Goal: Task Accomplishment & Management: Use online tool/utility

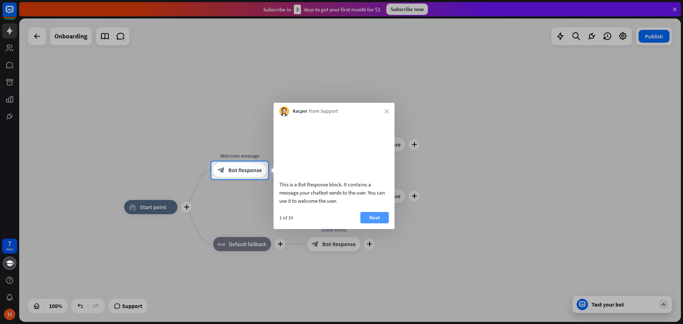
click at [370, 224] on button "Next" at bounding box center [375, 217] width 28 height 11
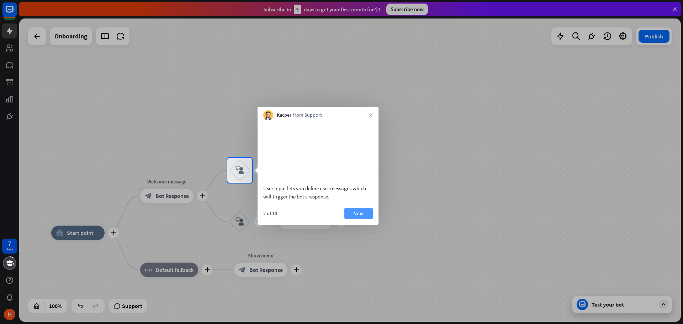
click at [357, 219] on button "Next" at bounding box center [359, 213] width 28 height 11
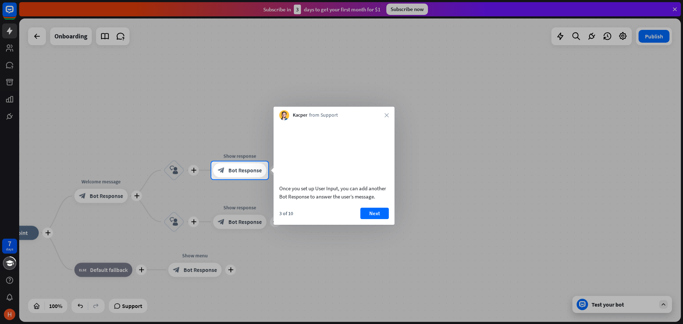
click at [371, 219] on button "Next" at bounding box center [375, 213] width 28 height 11
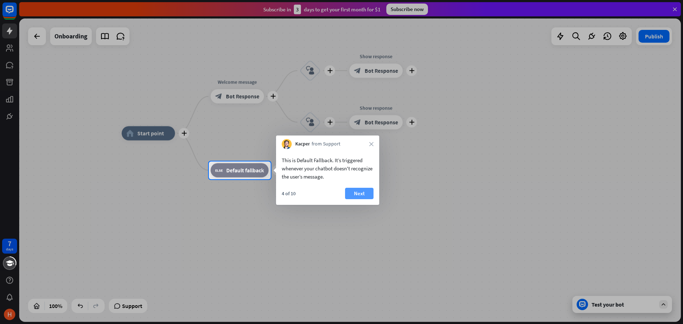
click at [361, 194] on button "Next" at bounding box center [359, 193] width 28 height 11
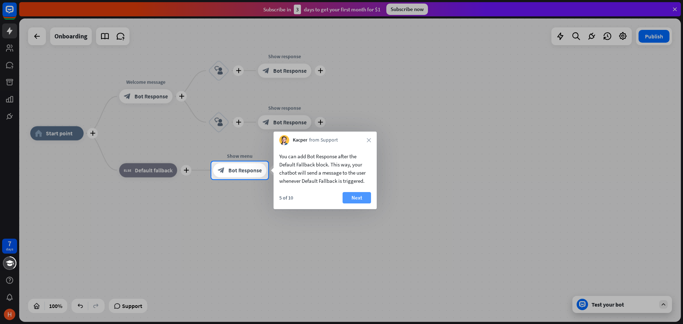
click at [361, 197] on button "Next" at bounding box center [357, 197] width 28 height 11
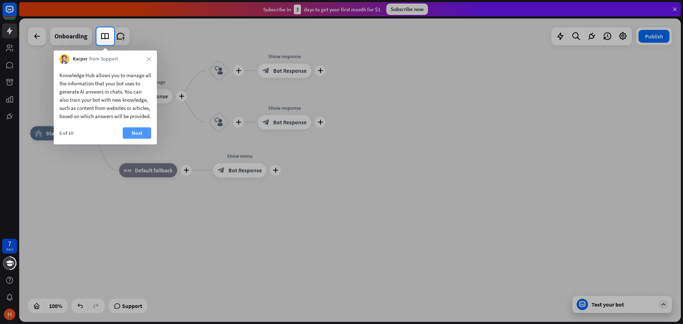
click at [138, 139] on button "Next" at bounding box center [137, 132] width 28 height 11
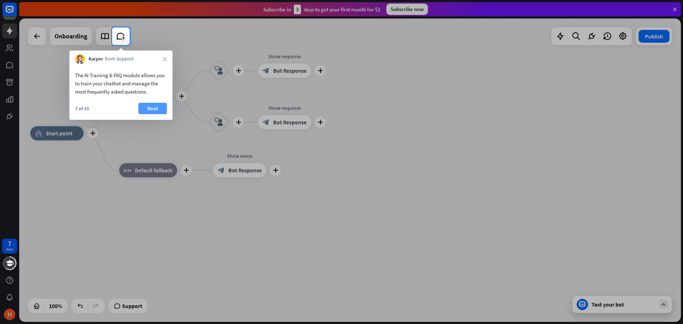
click at [158, 113] on button "Next" at bounding box center [152, 108] width 28 height 11
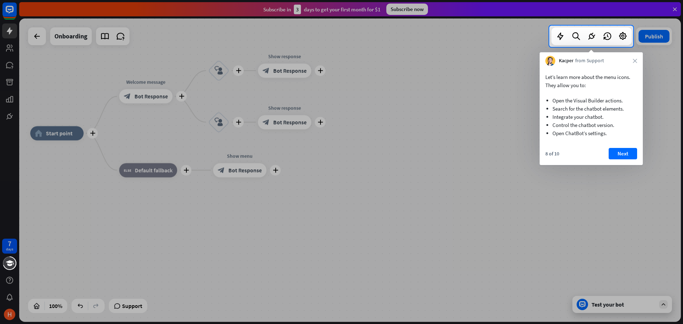
click at [618, 157] on button "Next" at bounding box center [623, 153] width 28 height 11
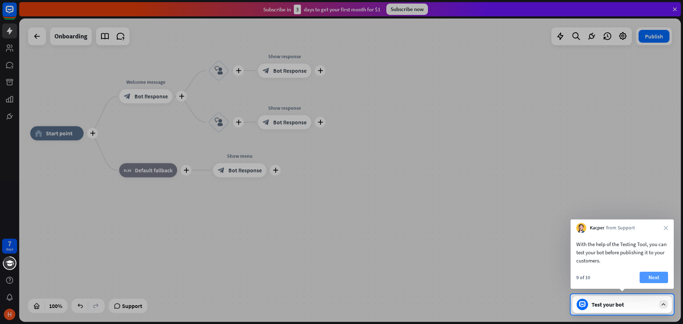
click at [652, 274] on button "Next" at bounding box center [654, 277] width 28 height 11
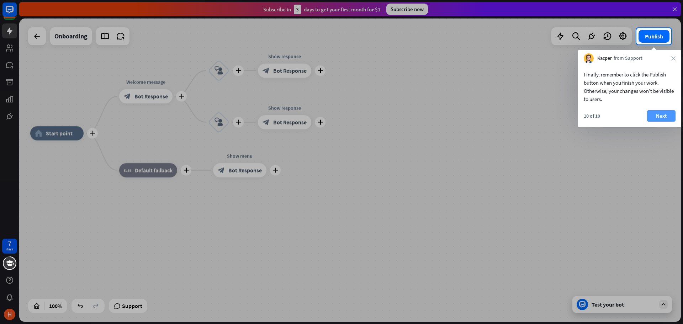
click at [655, 114] on button "Next" at bounding box center [661, 115] width 28 height 11
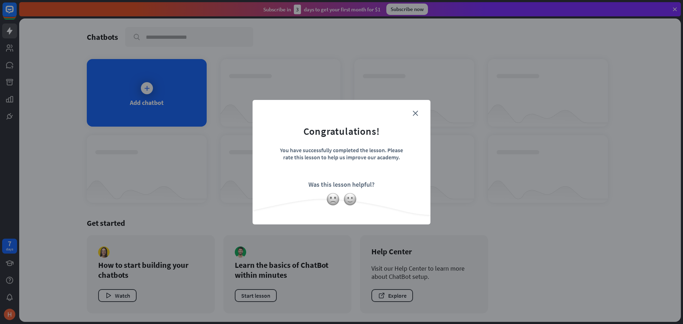
click at [412, 112] on form "Congratulations! You have successfully completed the lesson. Please rate this l…" at bounding box center [342, 151] width 160 height 85
click at [415, 111] on icon "close" at bounding box center [415, 113] width 5 height 5
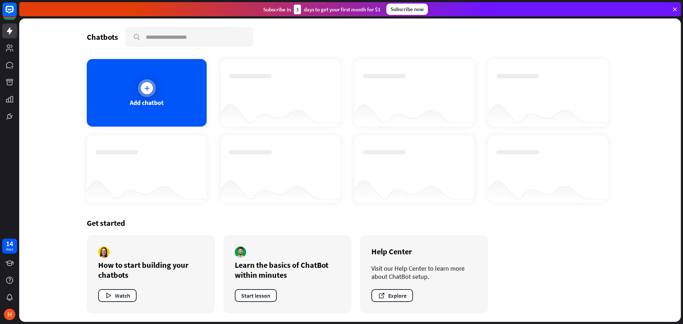
click at [149, 91] on icon at bounding box center [146, 88] width 7 height 7
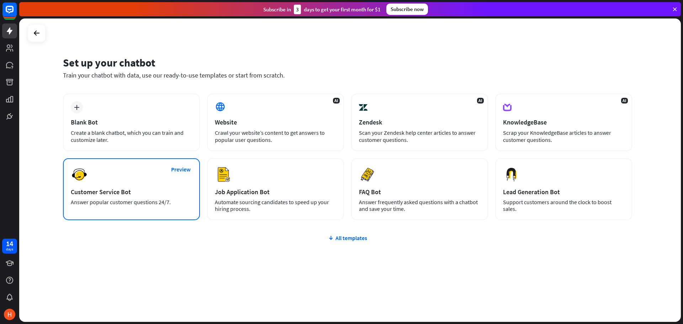
click at [147, 184] on div "Preview Customer Service Bot Answer popular customer questions 24/7." at bounding box center [131, 189] width 137 height 62
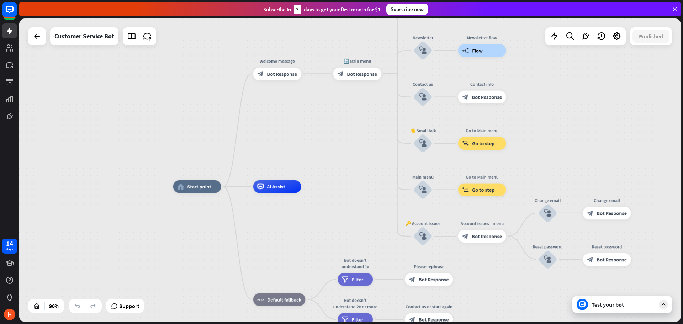
drag, startPoint x: 352, startPoint y: 128, endPoint x: 355, endPoint y: 147, distance: 19.4
click at [355, 147] on div "home_2 Start point Welcome message block_bot_response Bot Response 🔙 Main menu …" at bounding box center [350, 171] width 662 height 304
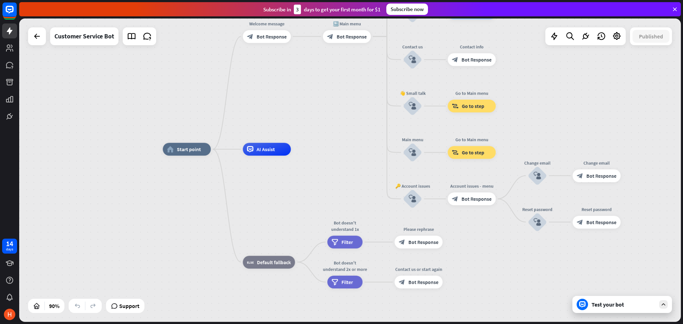
drag, startPoint x: 369, startPoint y: 187, endPoint x: 359, endPoint y: 150, distance: 38.8
click at [359, 150] on div "home_2 Start point Welcome message block_bot_response Bot Response 🔙 Main menu …" at bounding box center [461, 286] width 596 height 273
click at [612, 303] on div "Test your bot" at bounding box center [624, 304] width 64 height 7
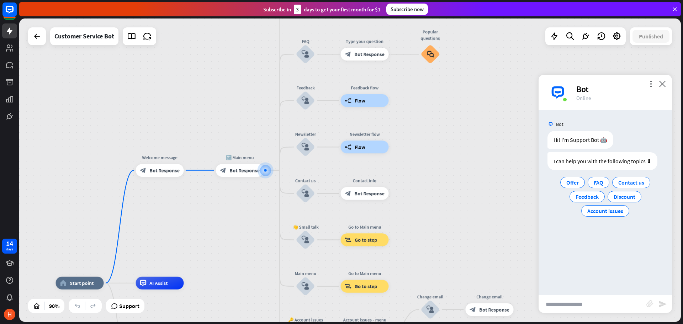
click at [662, 84] on icon "close" at bounding box center [662, 83] width 7 height 7
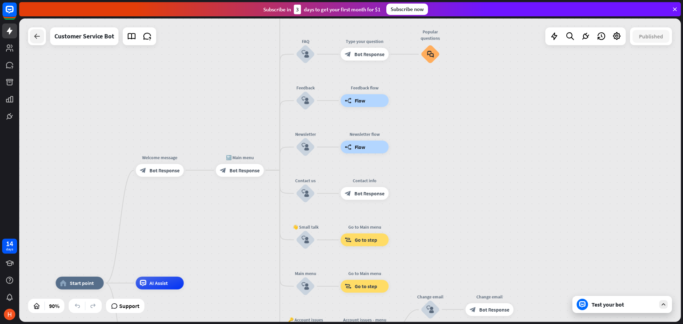
click at [43, 39] on div at bounding box center [37, 36] width 14 height 14
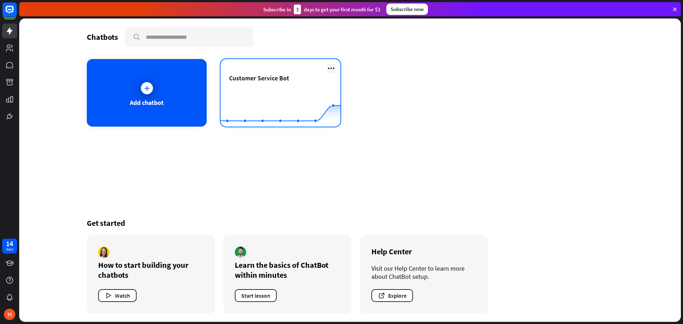
click at [332, 68] on icon at bounding box center [331, 68] width 9 height 9
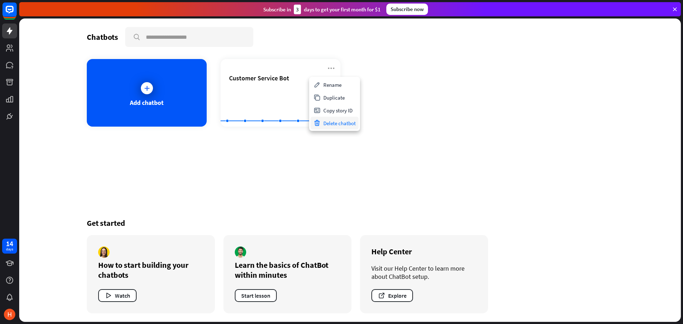
click at [348, 124] on div "Delete chatbot" at bounding box center [335, 123] width 48 height 13
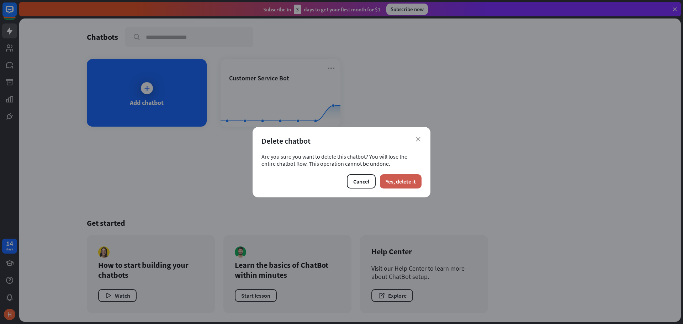
click at [395, 183] on button "Yes, delete it" at bounding box center [401, 181] width 42 height 14
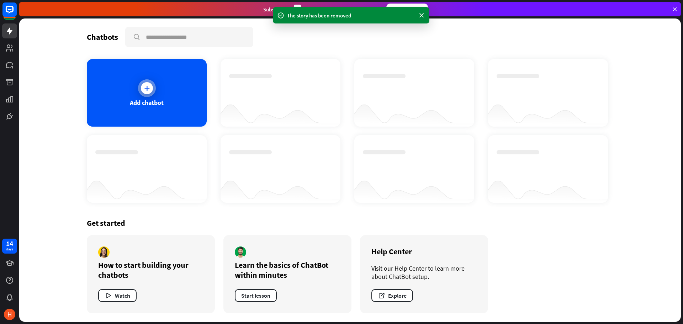
click at [159, 88] on div "Add chatbot" at bounding box center [147, 93] width 120 height 68
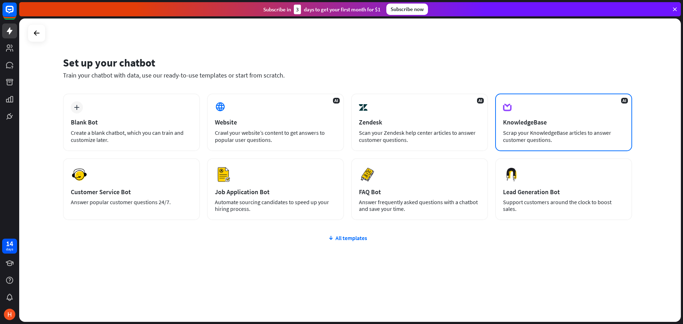
click at [568, 115] on div "AI KnowledgeBase Scrap your KnowledgeBase articles to answer customer questions." at bounding box center [563, 123] width 137 height 58
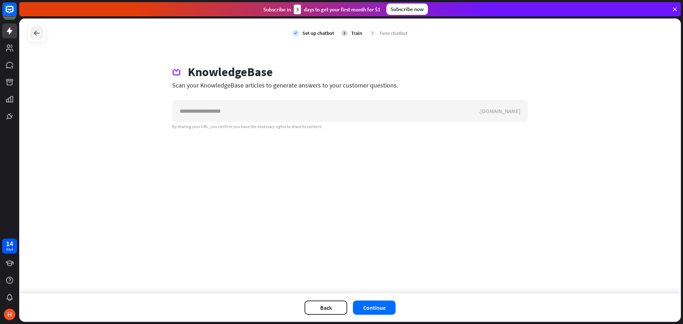
click at [41, 38] on div at bounding box center [37, 33] width 14 height 14
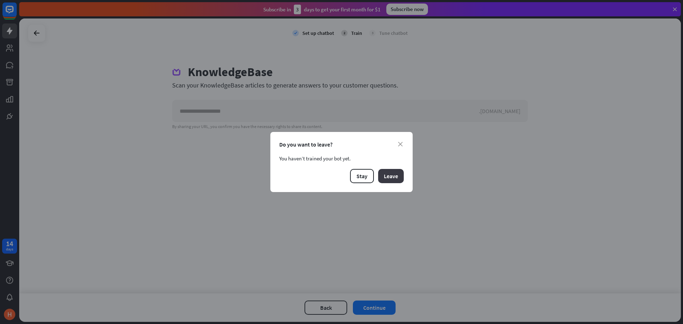
click at [402, 178] on button "Leave" at bounding box center [391, 176] width 26 height 14
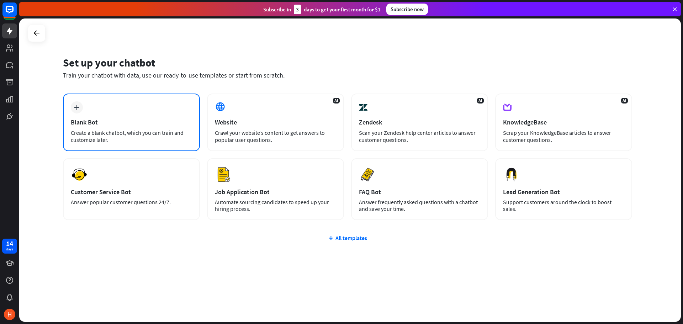
click at [132, 111] on div "plus Blank Bot Create a blank chatbot, which you can train and customize later." at bounding box center [131, 123] width 137 height 58
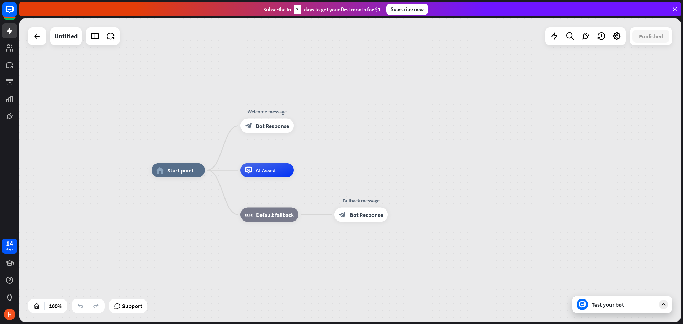
click at [611, 304] on div "Test your bot" at bounding box center [624, 304] width 64 height 7
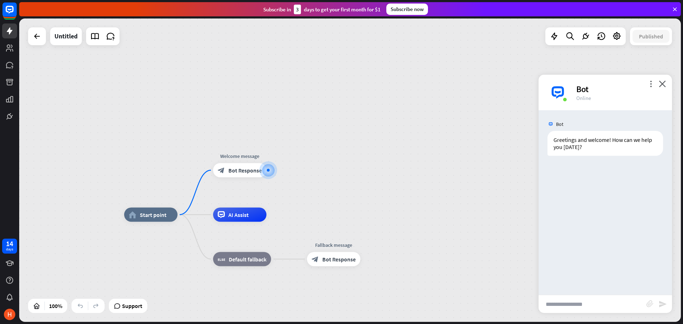
click at [585, 306] on input "text" at bounding box center [593, 304] width 108 height 18
type input "*******"
click at [666, 303] on icon "send" at bounding box center [663, 304] width 9 height 9
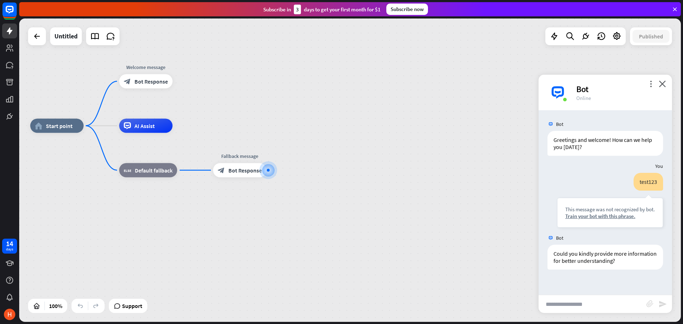
click at [350, 123] on div "home_2 Start point Welcome message block_bot_response Bot Response AI Assist bl…" at bounding box center [350, 171] width 662 height 304
click at [664, 81] on icon "close" at bounding box center [662, 83] width 7 height 7
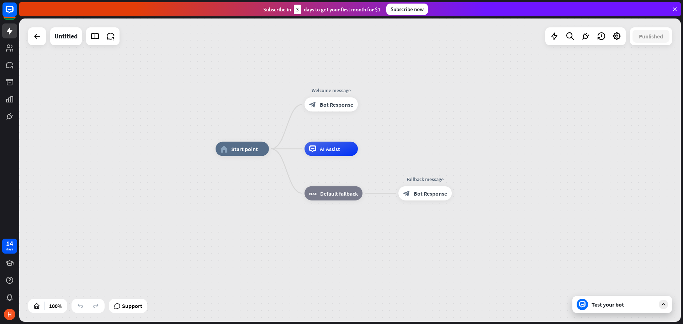
drag, startPoint x: 278, startPoint y: 109, endPoint x: 437, endPoint y: 126, distance: 159.8
click at [437, 126] on div "home_2 Start point Welcome message block_bot_response Bot Response AI Assist bl…" at bounding box center [350, 171] width 662 height 304
click at [369, 149] on div "plus" at bounding box center [367, 149] width 11 height 11
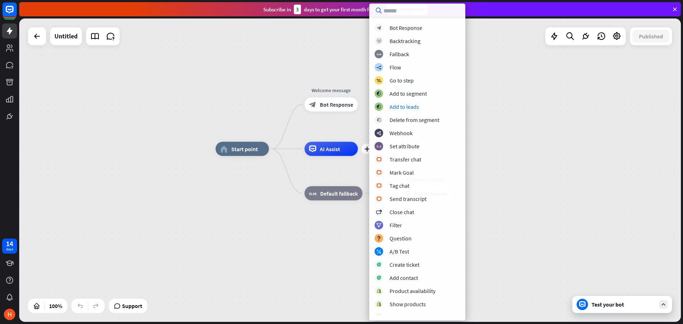
click at [535, 137] on div "home_2 Start point Welcome message block_bot_response Bot Response plus AI Assi…" at bounding box center [350, 171] width 662 height 304
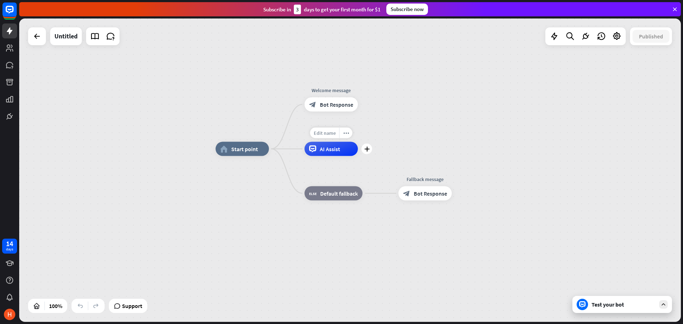
click at [330, 133] on span "Edit name" at bounding box center [325, 133] width 22 height 6
click at [420, 119] on div "home_2 Start point Welcome message block_bot_response Bot Response AI Assist bl…" at bounding box center [350, 171] width 662 height 304
click at [347, 131] on icon "more_horiz" at bounding box center [346, 132] width 6 height 5
click at [396, 140] on span "Start testing from here" at bounding box center [386, 138] width 49 height 7
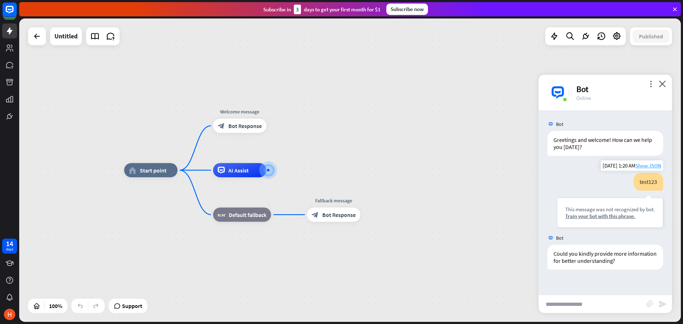
click at [647, 164] on span "Show JSON" at bounding box center [649, 165] width 26 height 7
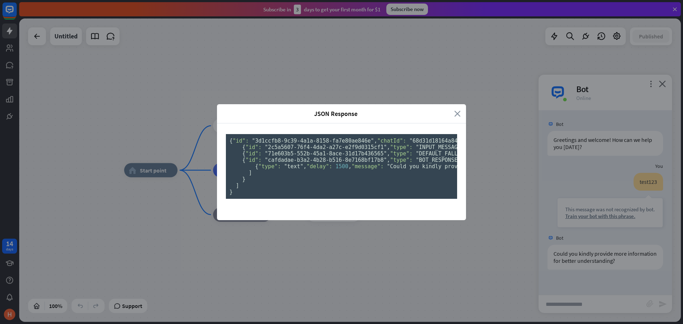
click at [455, 110] on icon "close" at bounding box center [458, 114] width 6 height 8
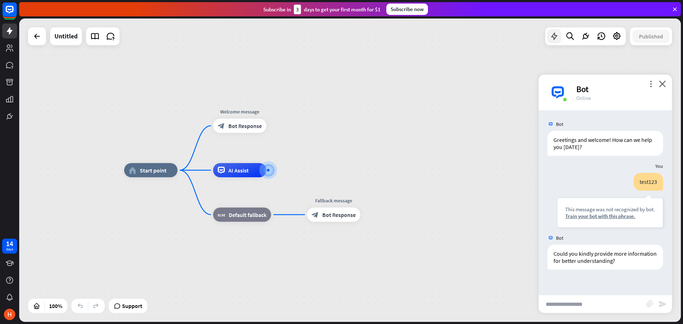
click at [557, 33] on icon at bounding box center [554, 36] width 9 height 9
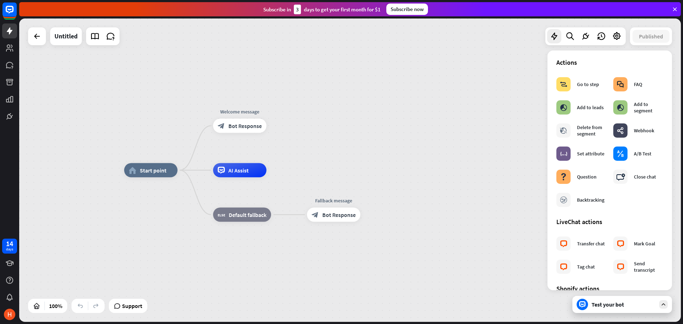
scroll to position [107, 0]
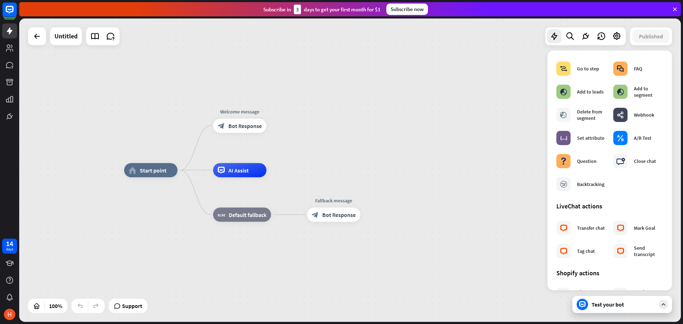
drag, startPoint x: 437, startPoint y: 133, endPoint x: 434, endPoint y: 126, distance: 8.3
click at [434, 125] on div "home_2 Start point Welcome message block_bot_response Bot Response AI Assist bl…" at bounding box center [350, 171] width 662 height 304
